Goal: Complete application form

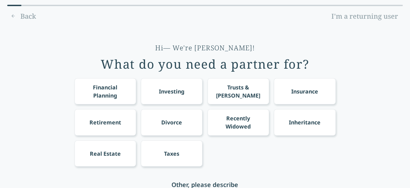
click at [92, 93] on div "Financial Planning" at bounding box center [105, 91] width 49 height 16
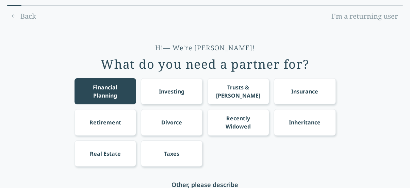
click at [156, 91] on div "Investing" at bounding box center [172, 91] width 62 height 26
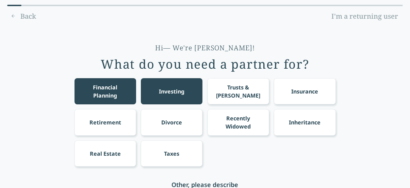
click at [92, 121] on div "Retirement" at bounding box center [105, 122] width 32 height 8
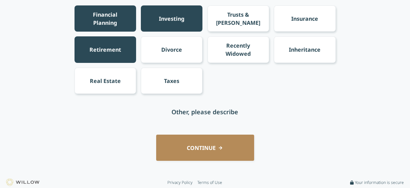
scroll to position [74, 0]
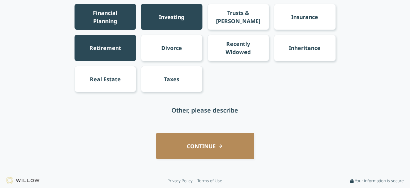
click at [193, 144] on button "CONTINUE" at bounding box center [205, 146] width 98 height 26
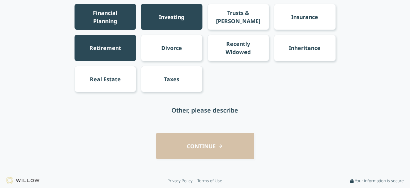
scroll to position [0, 0]
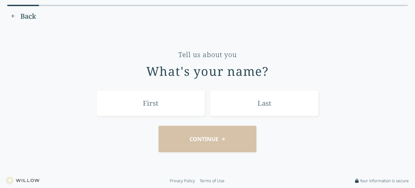
click at [148, 103] on input "text" at bounding box center [150, 103] width 109 height 26
type input "[PERSON_NAME]"
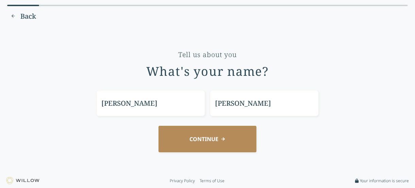
click at [203, 138] on button "CONTINUE" at bounding box center [207, 139] width 98 height 26
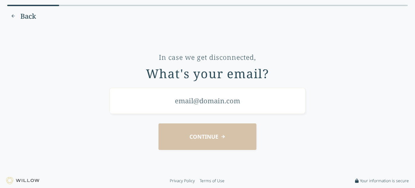
click at [174, 100] on input "email" at bounding box center [207, 101] width 196 height 26
type input "[EMAIL_ADDRESS][DOMAIN_NAME]"
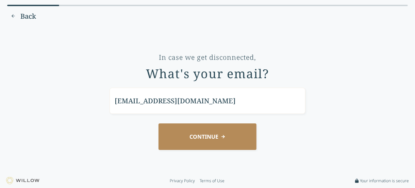
click at [206, 135] on button "CONTINUE" at bounding box center [207, 136] width 98 height 26
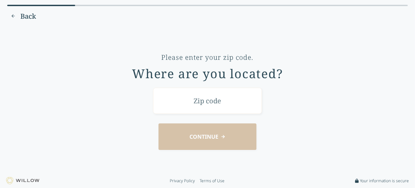
click at [191, 102] on input "text" at bounding box center [207, 101] width 109 height 26
type input "37708"
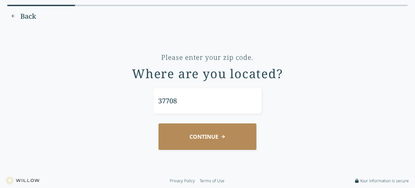
drag, startPoint x: 203, startPoint y: 139, endPoint x: 179, endPoint y: 139, distance: 23.8
click at [203, 139] on button "CONTINUE" at bounding box center [207, 136] width 98 height 26
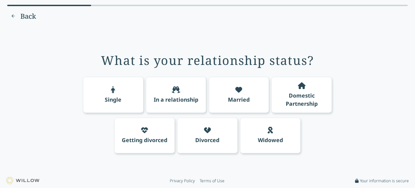
click at [234, 89] on div "Married" at bounding box center [239, 95] width 61 height 36
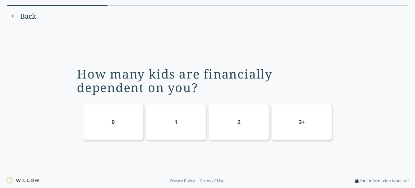
click at [115, 113] on div "0" at bounding box center [113, 122] width 61 height 36
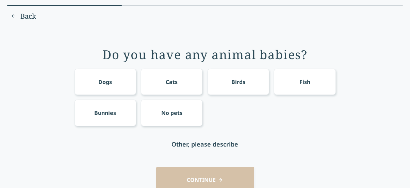
scroll to position [34, 0]
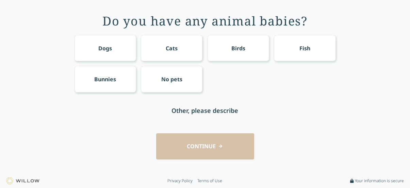
click at [197, 147] on div "CONTINUE" at bounding box center [205, 146] width 391 height 26
click at [97, 52] on div "Dogs" at bounding box center [105, 48] width 62 height 26
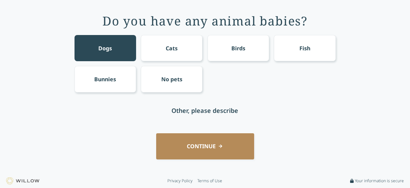
click at [208, 146] on button "CONTINUE" at bounding box center [205, 146] width 98 height 26
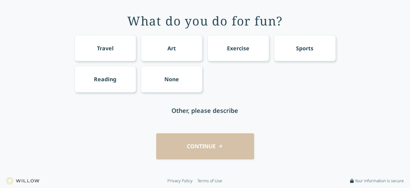
click at [100, 50] on div "Travel" at bounding box center [105, 48] width 17 height 8
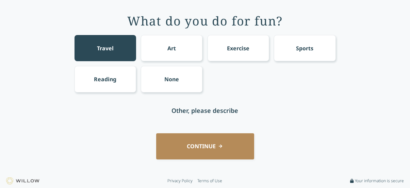
click at [307, 50] on div "Sports" at bounding box center [304, 48] width 17 height 8
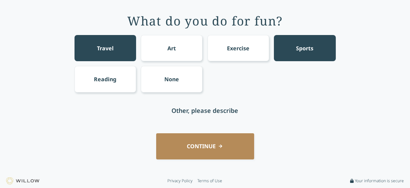
click at [233, 52] on div "Exercise" at bounding box center [238, 48] width 62 height 26
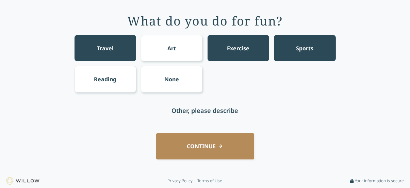
drag, startPoint x: 215, startPoint y: 142, endPoint x: 63, endPoint y: 112, distance: 154.8
click at [214, 141] on button "CONTINUE" at bounding box center [205, 146] width 98 height 26
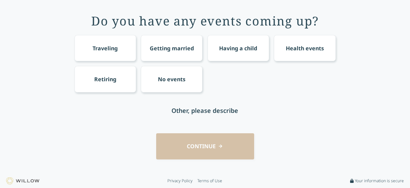
click at [88, 47] on div "Traveling" at bounding box center [105, 48] width 62 height 26
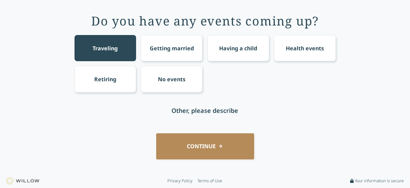
click at [198, 146] on button "CONTINUE" at bounding box center [205, 146] width 98 height 26
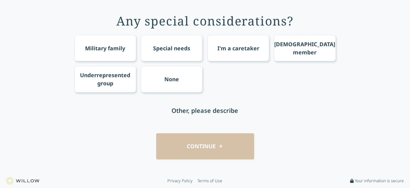
click at [151, 81] on div "None" at bounding box center [172, 79] width 62 height 26
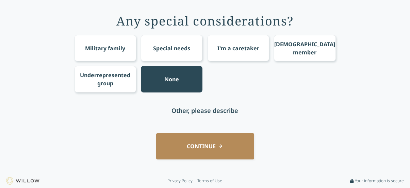
click at [210, 146] on button "CONTINUE" at bounding box center [205, 146] width 98 height 26
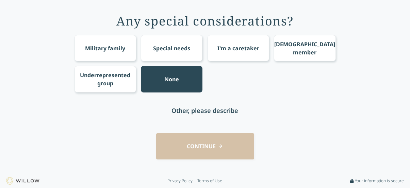
scroll to position [0, 0]
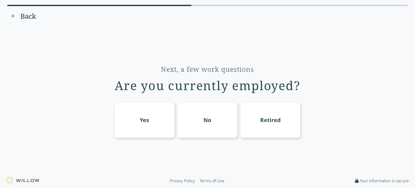
click at [205, 119] on div "No" at bounding box center [208, 120] width 8 height 8
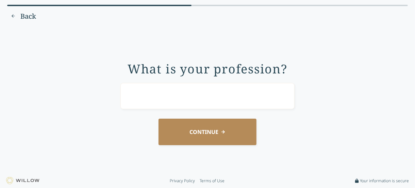
click at [12, 15] on button "Back" at bounding box center [23, 16] width 32 height 11
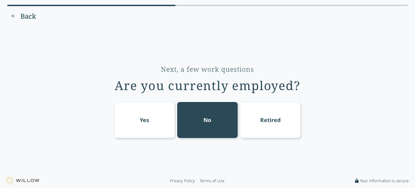
click at [278, 128] on div "Retired" at bounding box center [270, 120] width 61 height 36
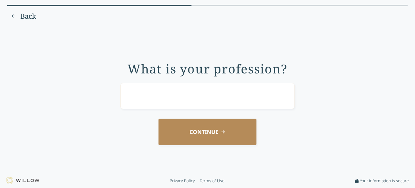
click at [206, 131] on button "CONTINUE" at bounding box center [207, 132] width 98 height 26
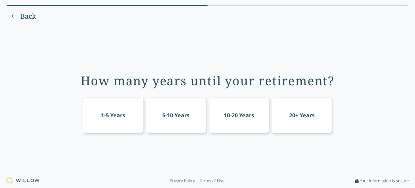
click at [108, 116] on div "1-5 Years" at bounding box center [113, 115] width 24 height 8
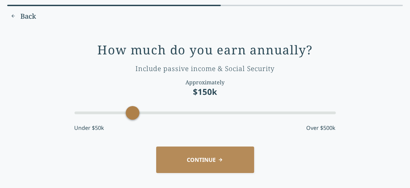
click at [202, 155] on button "CONTINUE" at bounding box center [205, 160] width 98 height 26
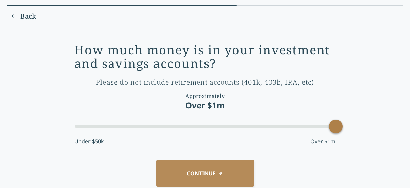
drag, startPoint x: 99, startPoint y: 124, endPoint x: 351, endPoint y: 123, distance: 252.0
click at [351, 123] on div "How much money is in your investment and savings accounts? Please do not includ…" at bounding box center [205, 113] width 391 height 165
click at [191, 174] on button "CONTINUE" at bounding box center [205, 173] width 98 height 26
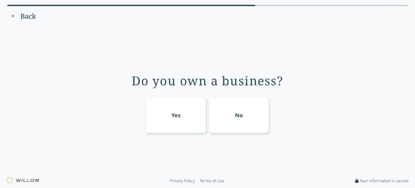
drag, startPoint x: 247, startPoint y: 116, endPoint x: 213, endPoint y: 115, distance: 34.0
click at [247, 116] on div "No" at bounding box center [239, 115] width 61 height 36
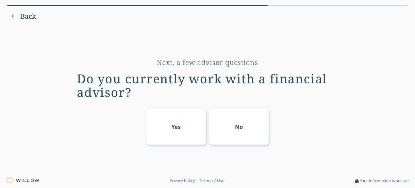
click at [235, 131] on div "No" at bounding box center [239, 127] width 61 height 36
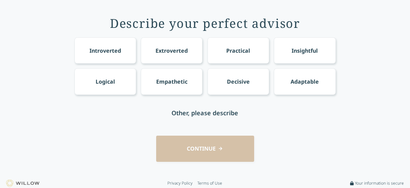
scroll to position [34, 0]
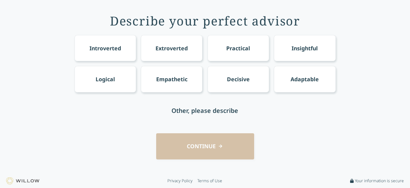
click at [317, 80] on div "Adaptable" at bounding box center [304, 79] width 28 height 8
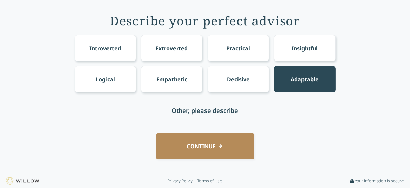
click at [199, 142] on button "CONTINUE" at bounding box center [205, 146] width 98 height 26
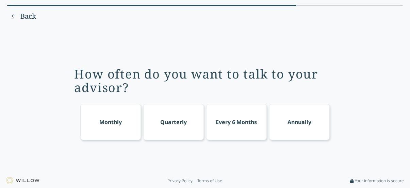
scroll to position [0, 0]
click at [188, 121] on div "Quarterly" at bounding box center [176, 122] width 27 height 8
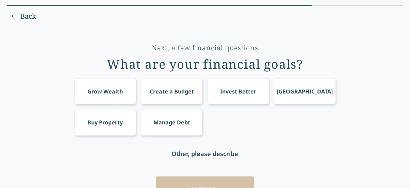
scroll to position [34, 0]
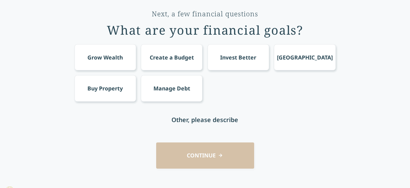
click at [97, 60] on div "Grow Wealth" at bounding box center [104, 57] width 35 height 8
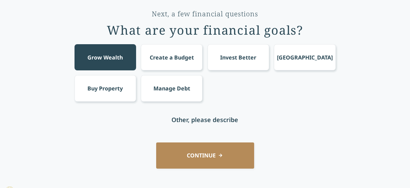
click at [241, 59] on div "Invest Better" at bounding box center [238, 57] width 36 height 8
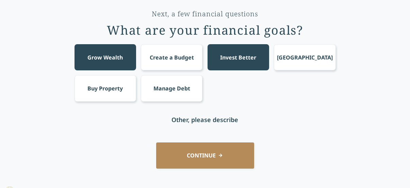
click at [198, 152] on button "CONTINUE" at bounding box center [205, 155] width 98 height 26
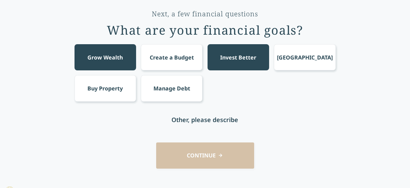
scroll to position [0, 0]
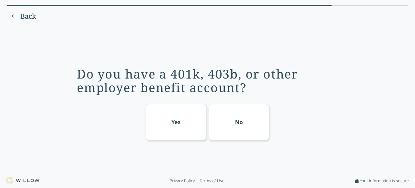
click at [173, 117] on div "Yes" at bounding box center [176, 122] width 61 height 36
